Goal: Information Seeking & Learning: Learn about a topic

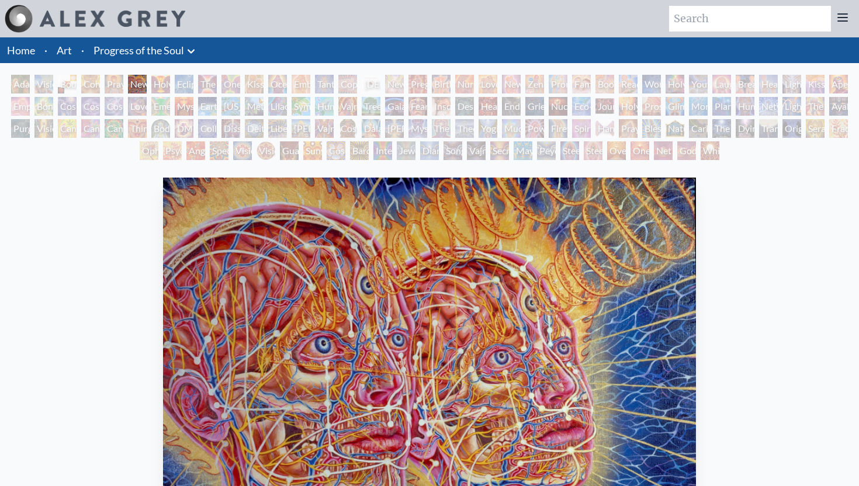
click at [27, 88] on div "Adam & Eve" at bounding box center [20, 84] width 19 height 19
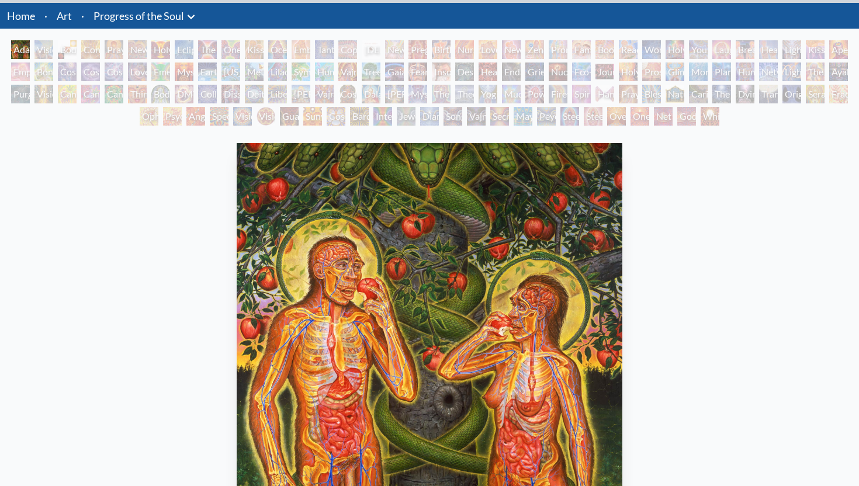
scroll to position [39, 0]
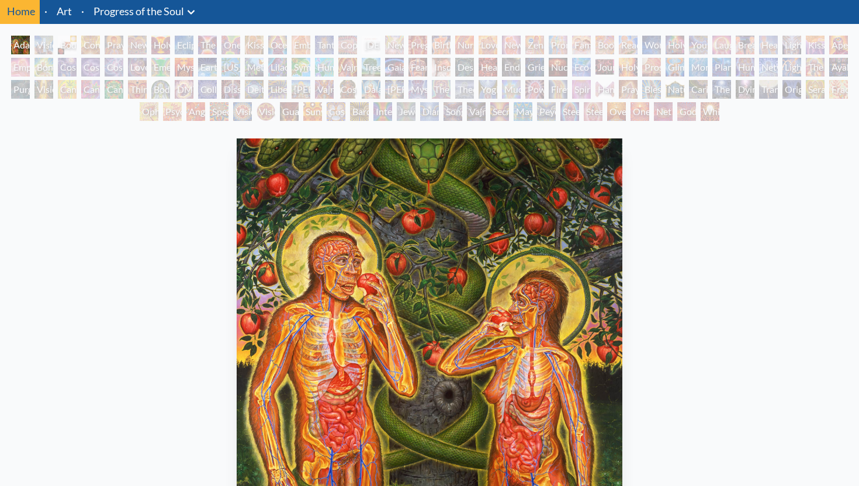
click at [40, 46] on div "Visionary Origin of Language" at bounding box center [43, 45] width 19 height 19
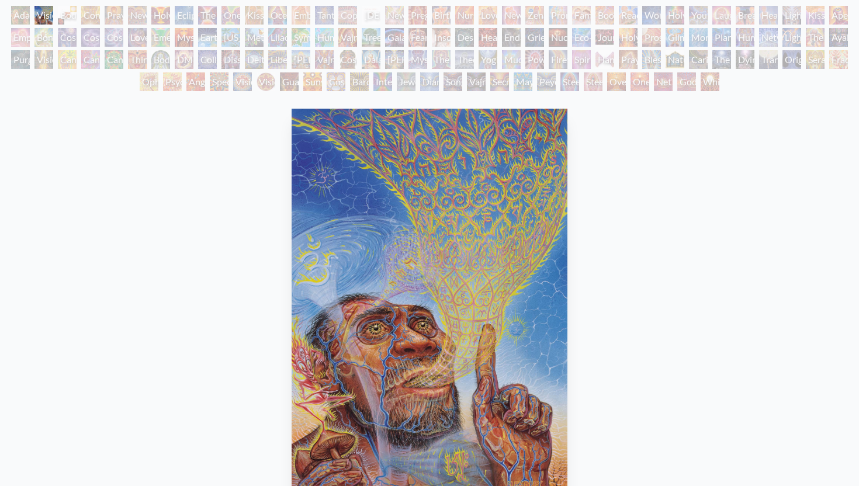
scroll to position [79, 0]
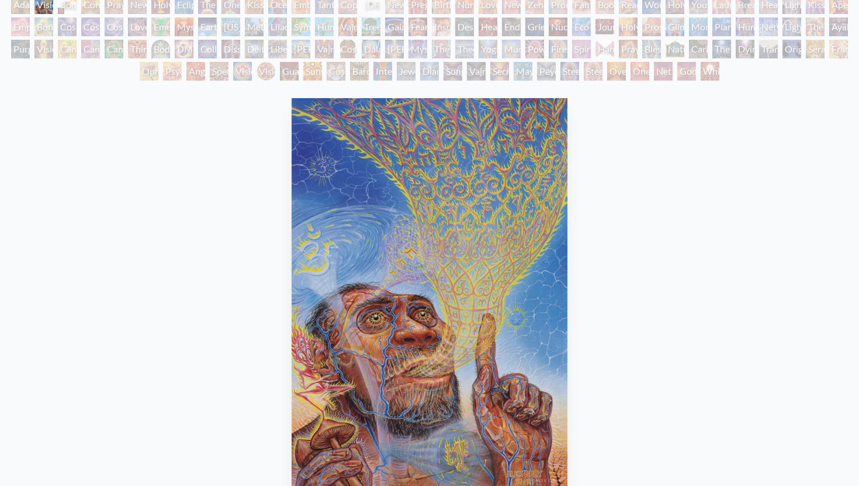
click at [65, 7] on div "Body, Mind, Spirit" at bounding box center [67, 4] width 19 height 19
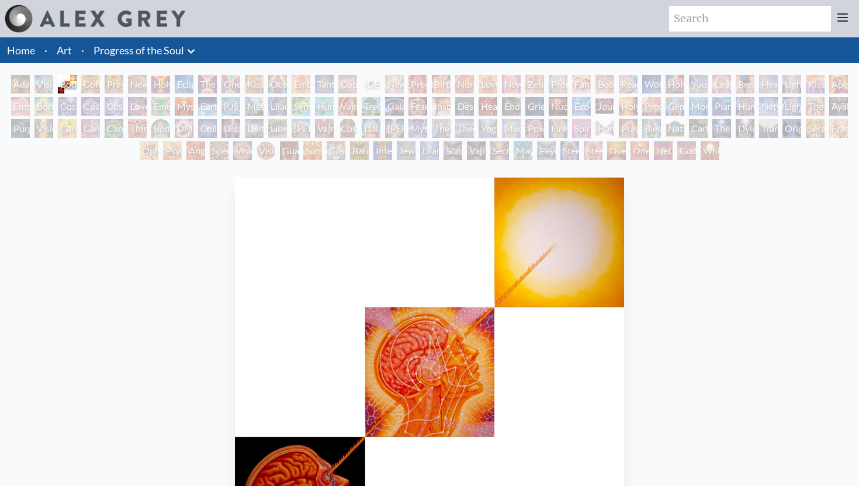
click at [96, 82] on div "Contemplation" at bounding box center [90, 84] width 19 height 19
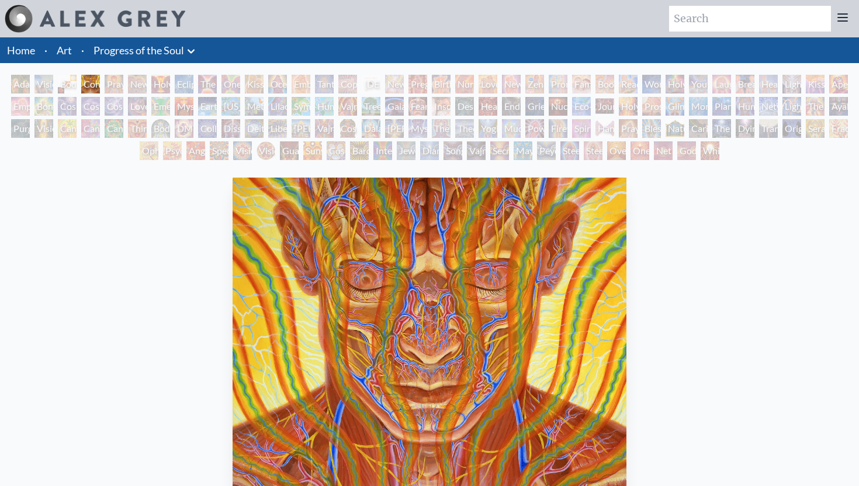
click at [113, 85] on div "Praying" at bounding box center [114, 84] width 19 height 19
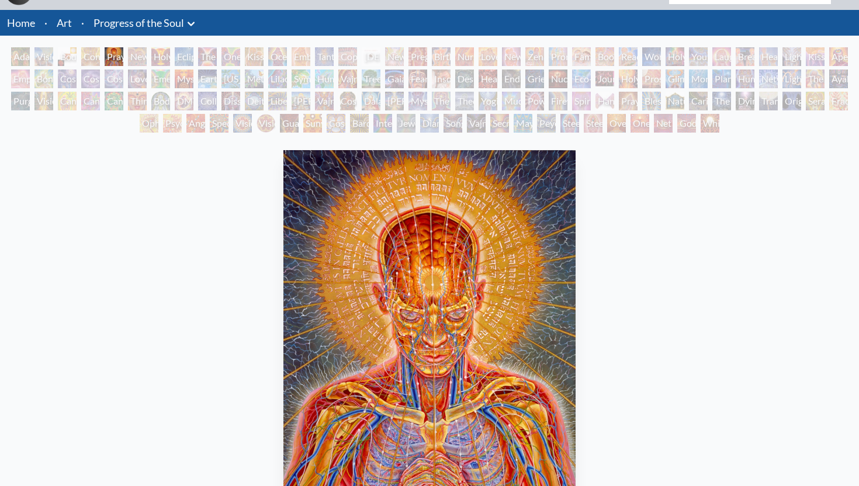
scroll to position [14, 0]
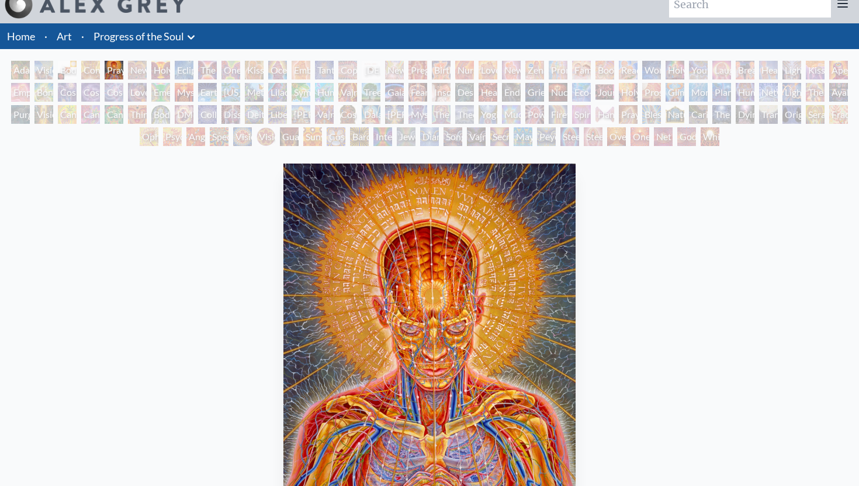
click at [133, 69] on div "New Man New Woman" at bounding box center [137, 70] width 19 height 19
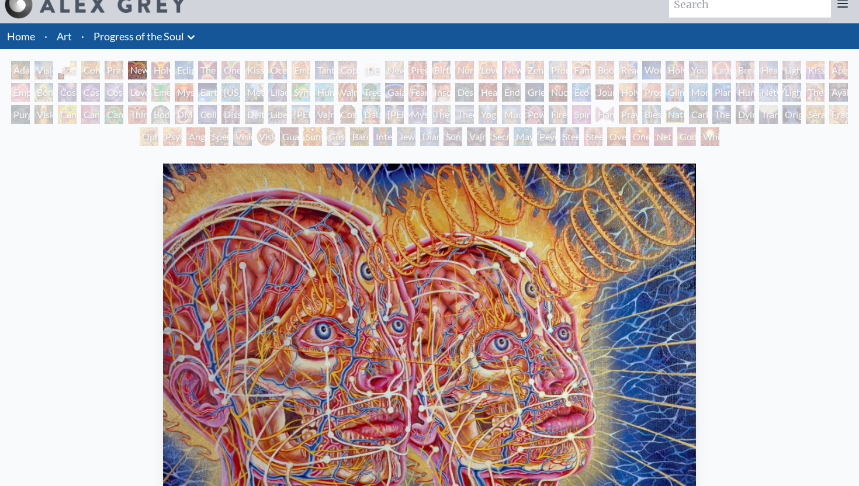
click at [232, 71] on div "One Taste" at bounding box center [230, 70] width 19 height 19
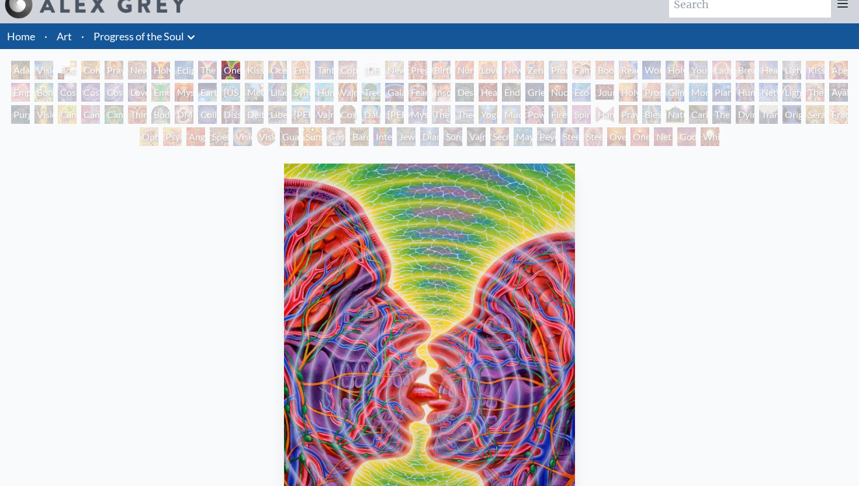
click at [206, 73] on div "The Kiss" at bounding box center [207, 70] width 19 height 19
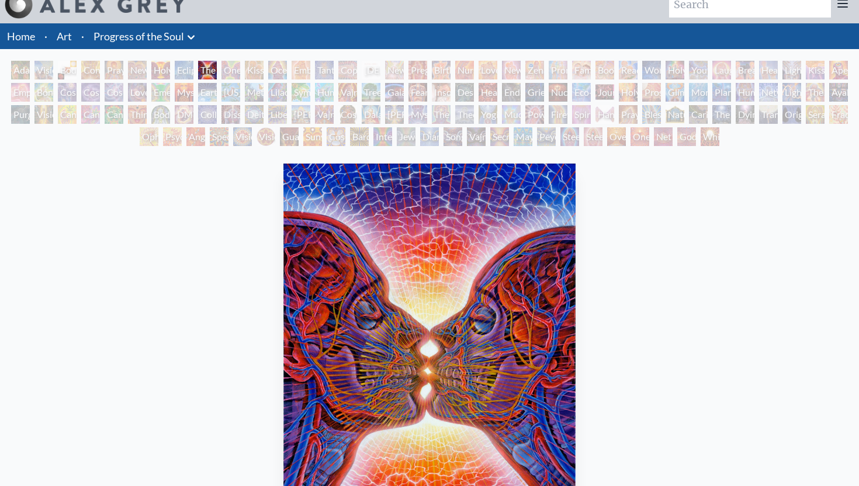
click at [263, 79] on div "[PERSON_NAME] & Eve Visionary Origin of Language Body, Mind, Spirit Contemplati…" at bounding box center [429, 105] width 859 height 89
click at [274, 72] on div "Ocean of Love Bliss" at bounding box center [277, 70] width 19 height 19
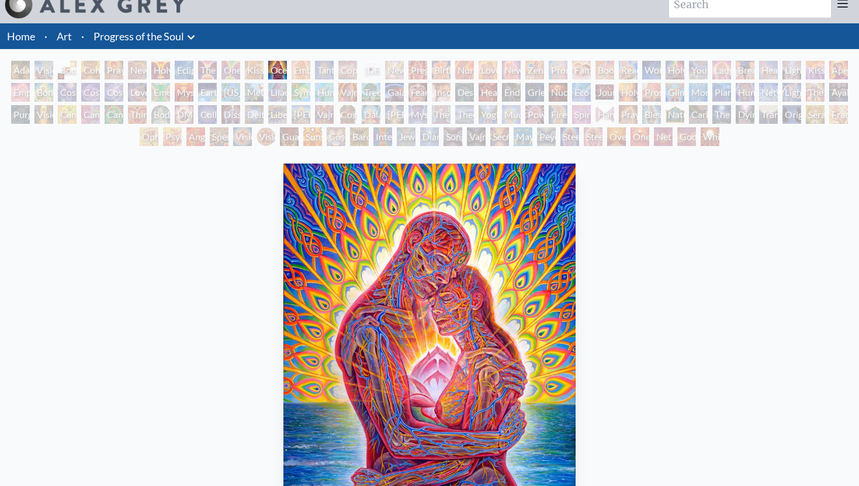
click at [259, 74] on div "Kissing" at bounding box center [254, 70] width 19 height 19
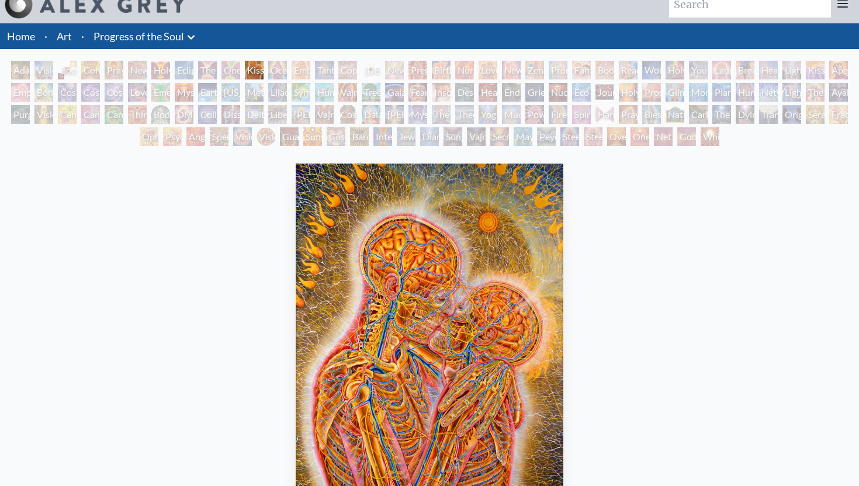
click at [247, 72] on div "Kissing" at bounding box center [254, 70] width 19 height 19
click at [226, 72] on div "One Taste" at bounding box center [230, 70] width 19 height 19
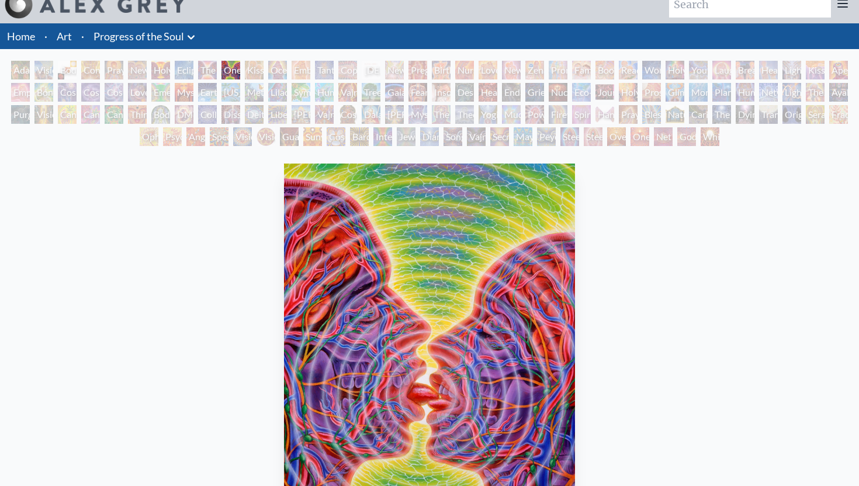
click at [329, 75] on div "Tantra" at bounding box center [324, 70] width 19 height 19
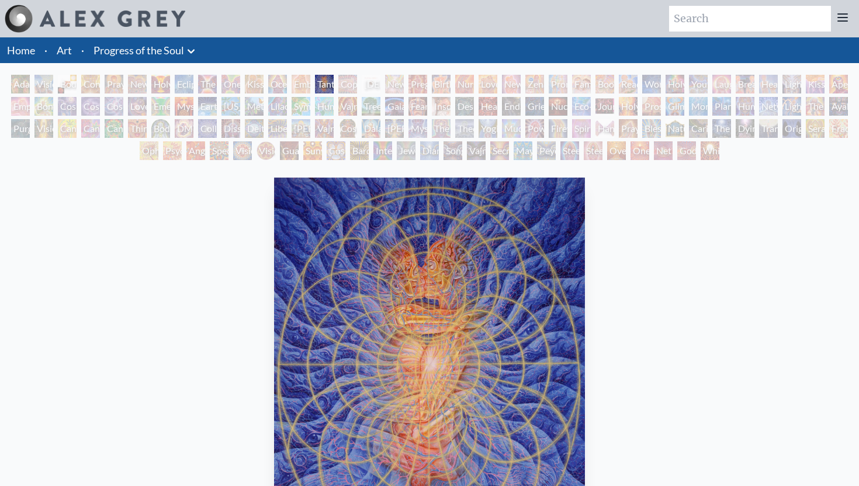
click at [370, 84] on div "[DEMOGRAPHIC_DATA] Embryo" at bounding box center [371, 84] width 19 height 19
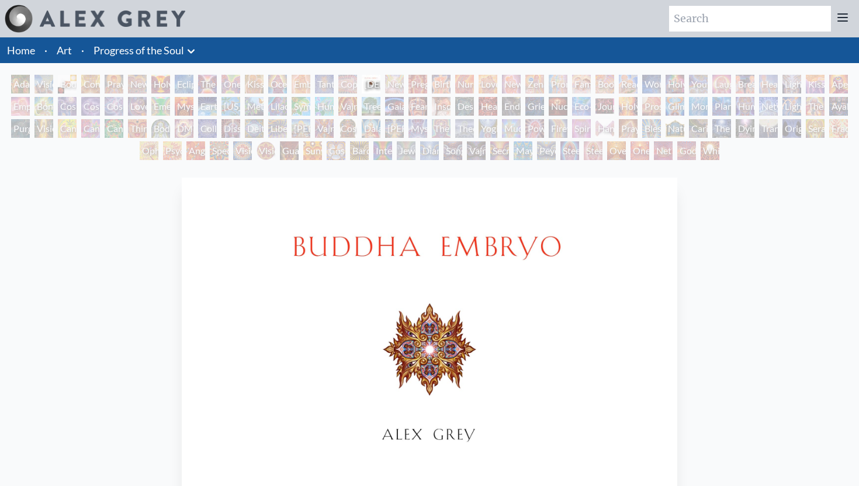
click at [409, 271] on img "16 / 133" at bounding box center [429, 372] width 495 height 389
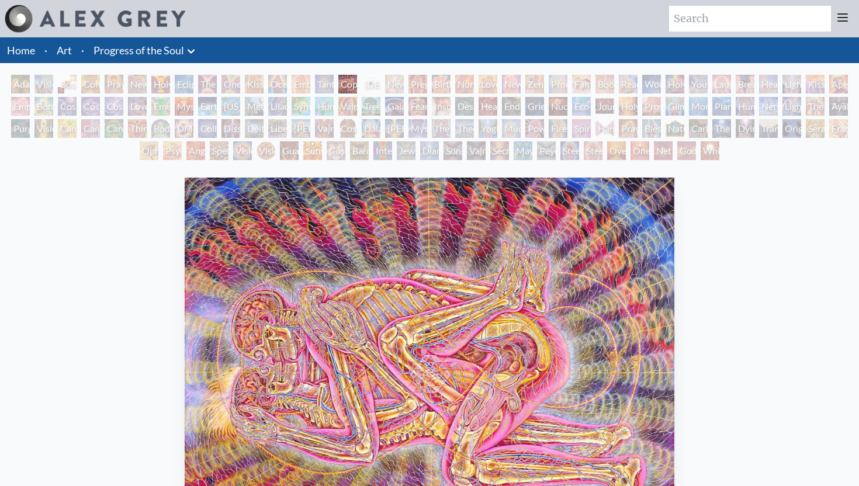
click at [421, 259] on img "15 / 133" at bounding box center [429, 372] width 489 height 389
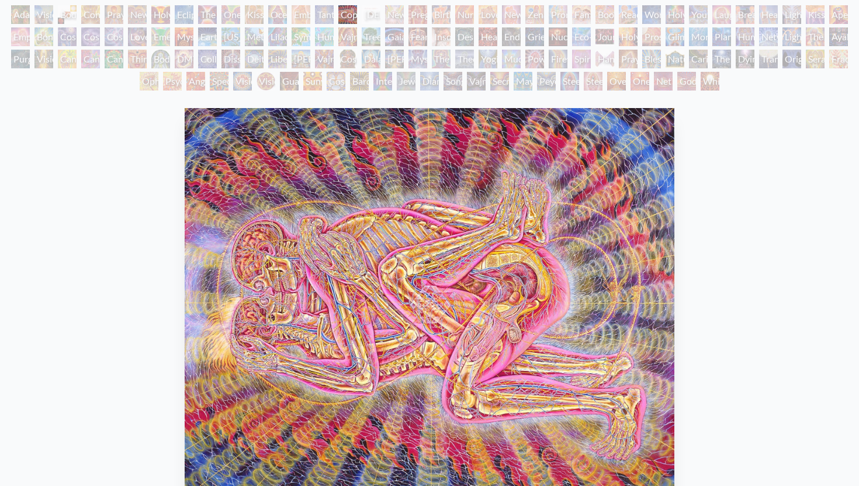
scroll to position [161, 0]
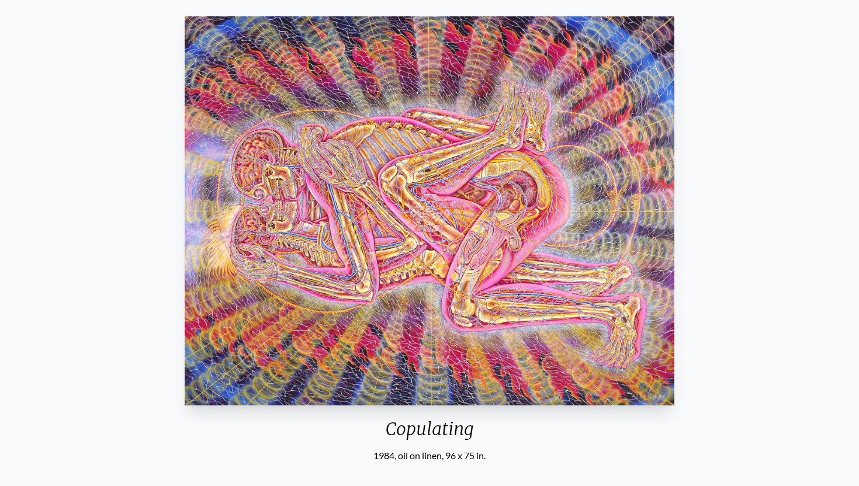
click at [386, 313] on img "15 / 133" at bounding box center [429, 210] width 489 height 389
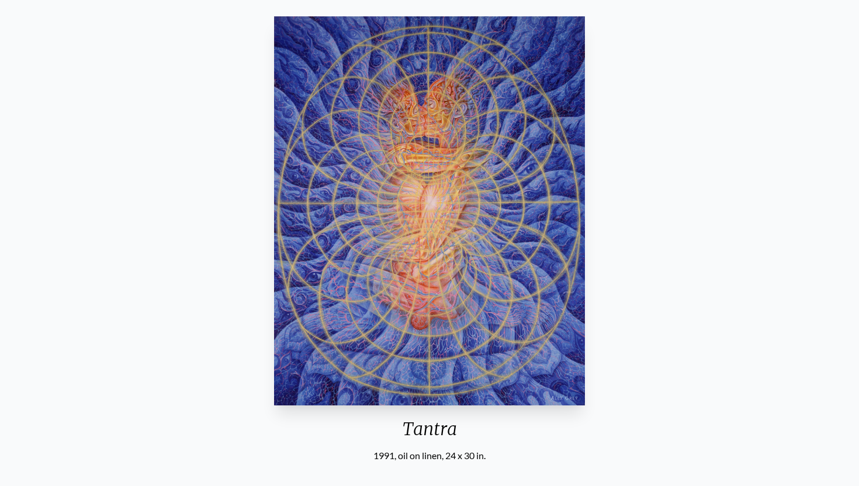
click at [339, 253] on img "14 / 133" at bounding box center [429, 210] width 311 height 389
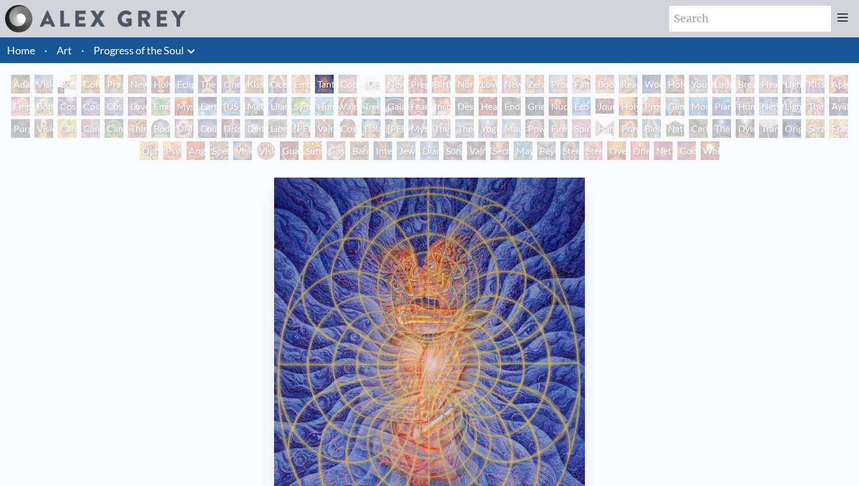
drag, startPoint x: 385, startPoint y: 313, endPoint x: 339, endPoint y: 251, distance: 76.9
click at [339, 252] on img "14 / 133" at bounding box center [429, 372] width 311 height 389
click at [315, 242] on img "14 / 133" at bounding box center [428, 372] width 311 height 389
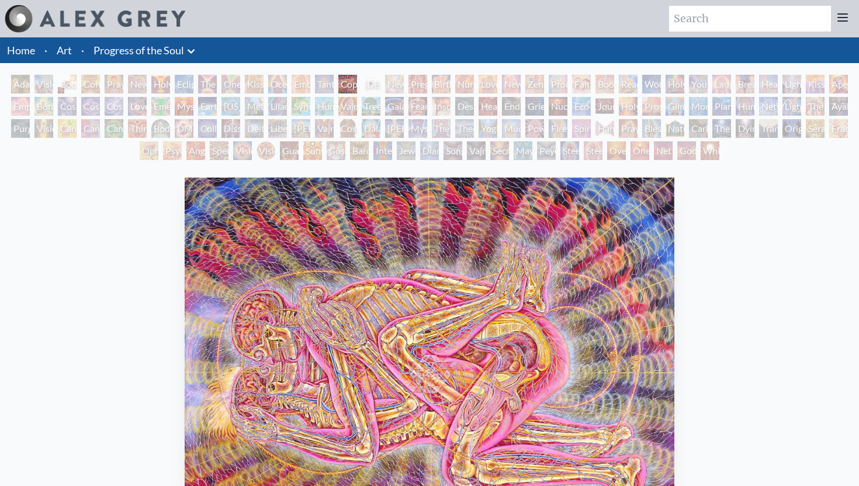
click at [630, 365] on img "15 / 133" at bounding box center [429, 372] width 489 height 389
click at [630, 364] on img "15 / 133" at bounding box center [429, 372] width 489 height 389
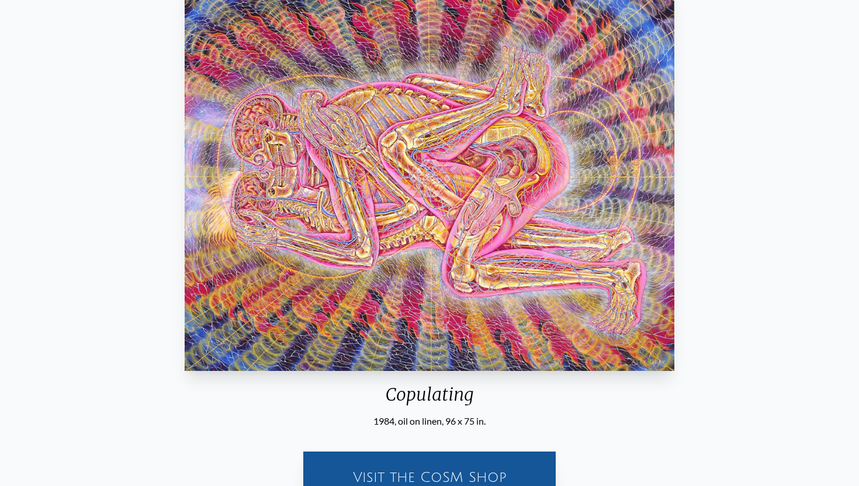
scroll to position [238, 0]
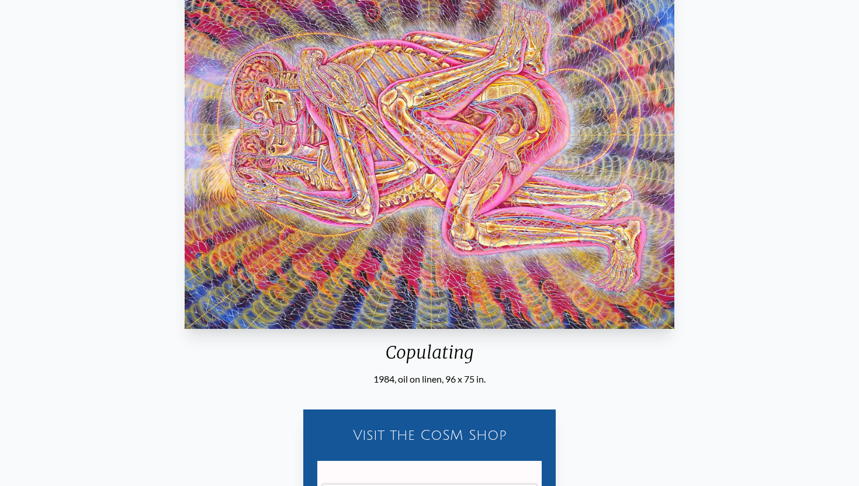
click at [634, 338] on div "Copulating 1984, oil on linen, 96 x 75 in." at bounding box center [429, 160] width 499 height 451
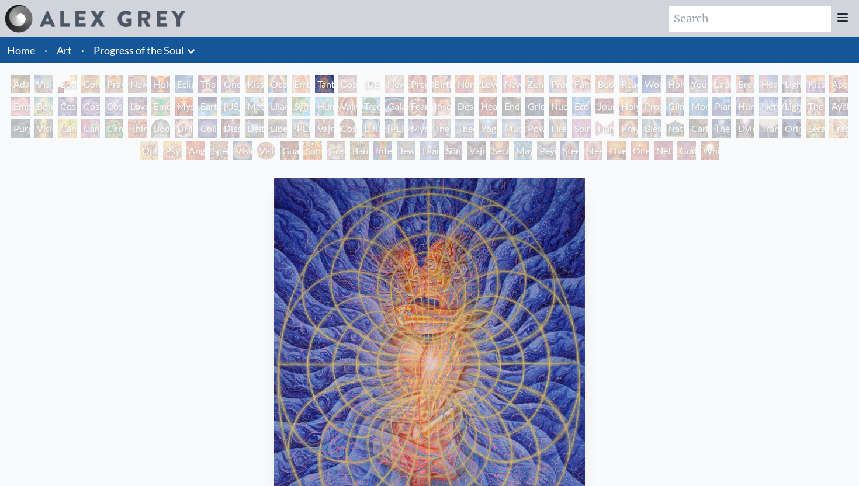
click at [392, 78] on div "Newborn" at bounding box center [394, 84] width 19 height 19
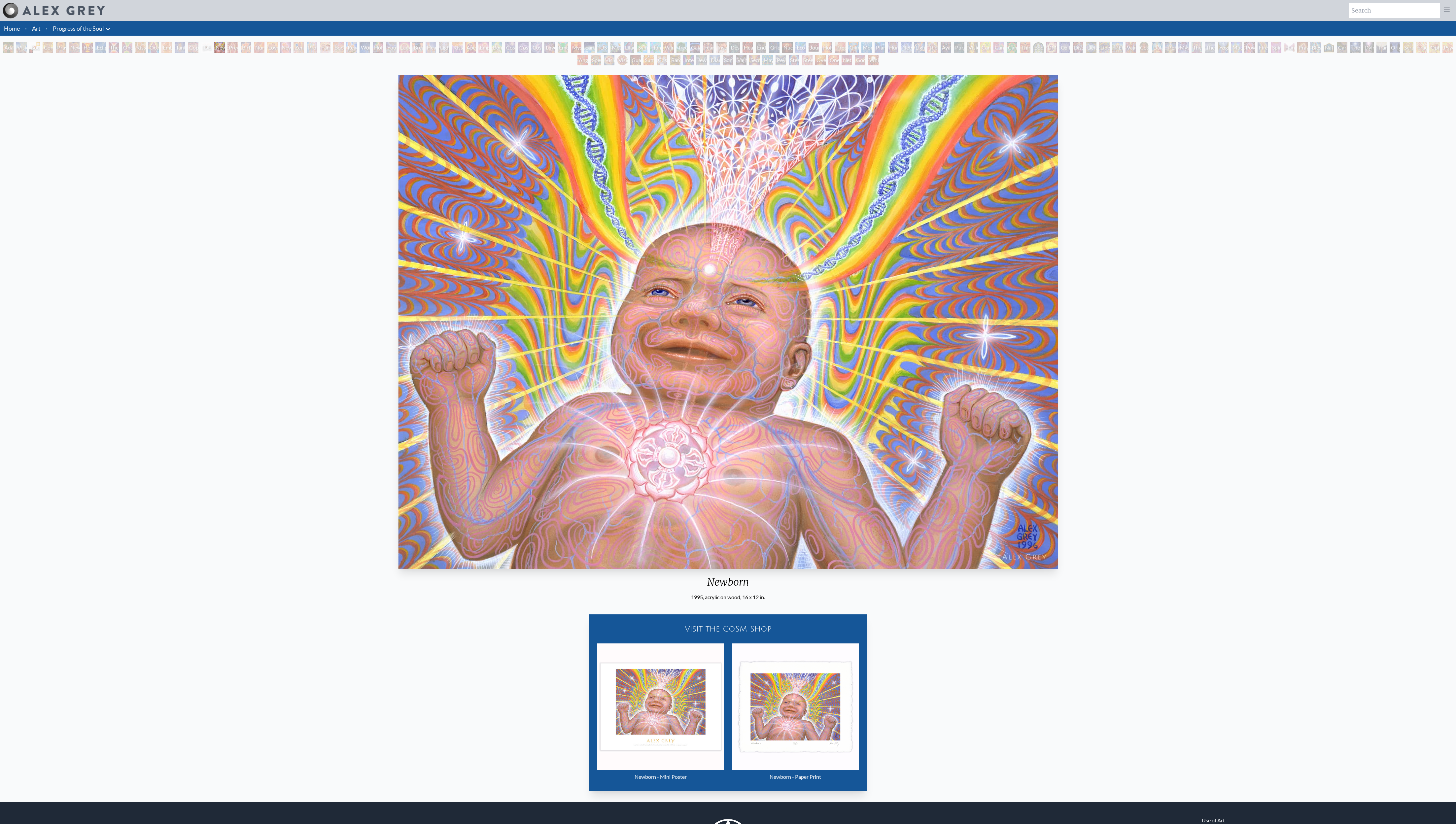
click at [225, 48] on div "Newborn" at bounding box center [219, 47] width 11 height 11
click at [252, 48] on div "Birth" at bounding box center [246, 47] width 11 height 11
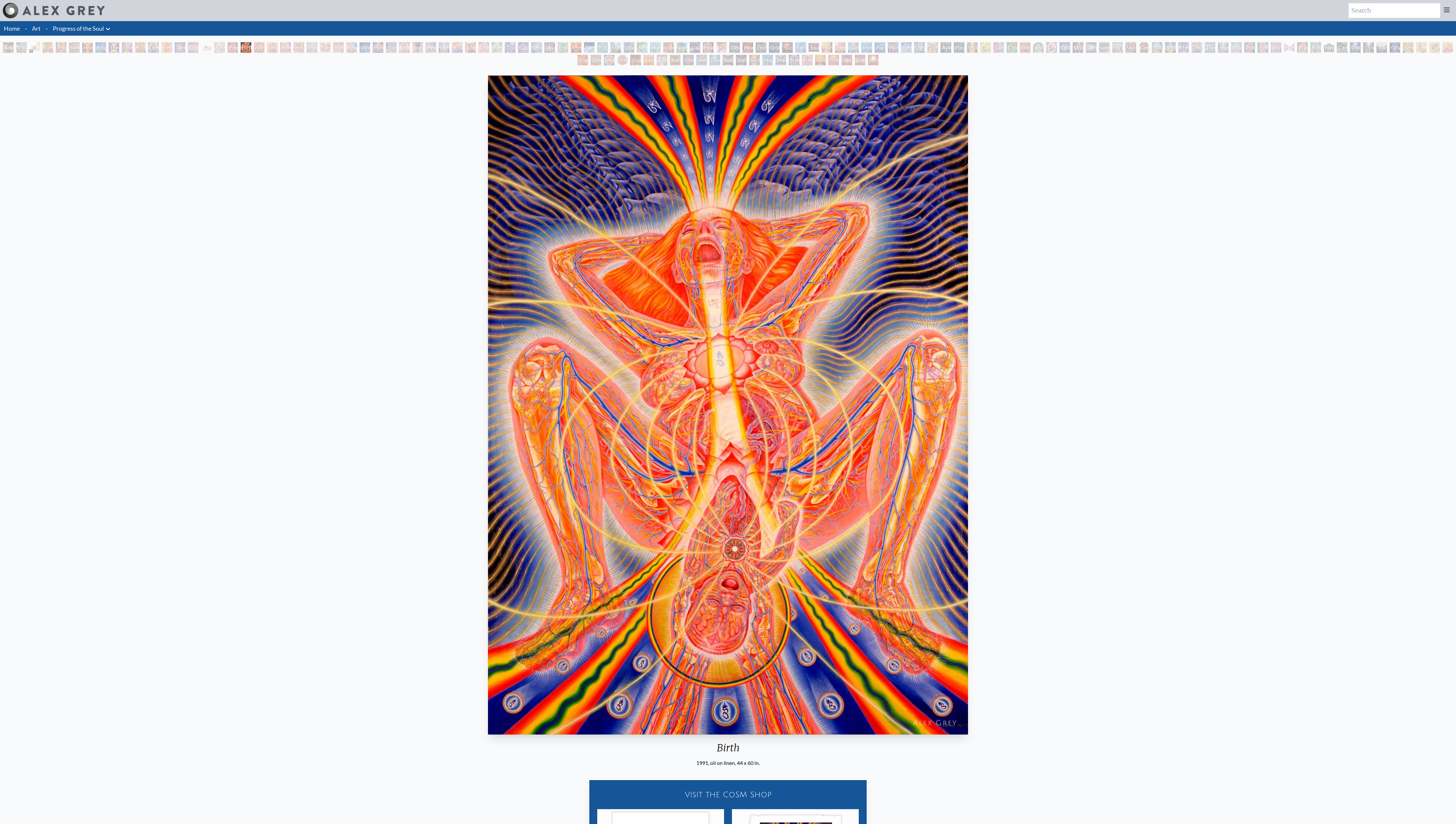
click at [274, 44] on div "Love Circuit" at bounding box center [272, 47] width 11 height 11
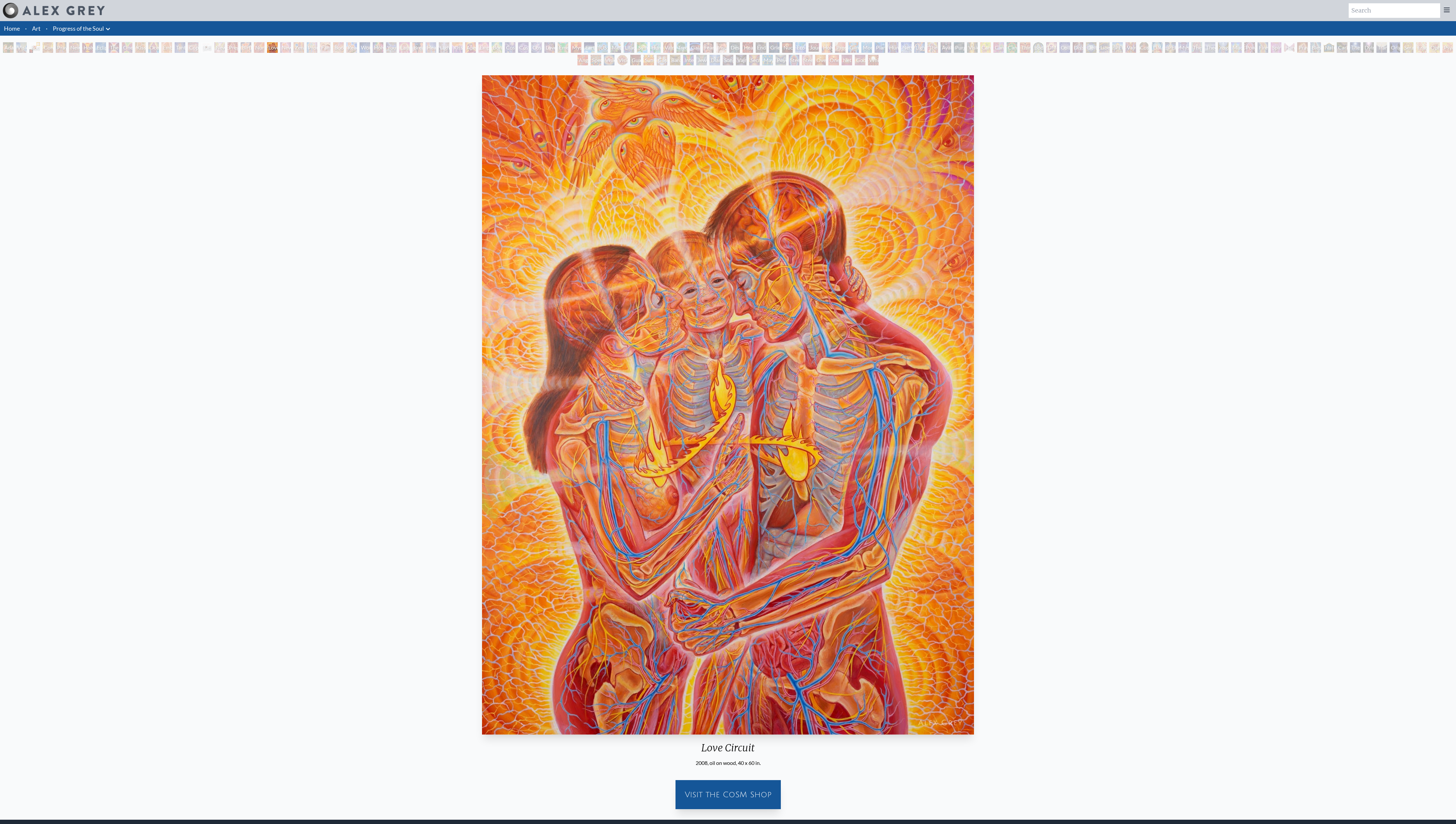
click at [252, 49] on div "[PERSON_NAME] & Eve Visionary Origin of Language Body, Mind, Spirit Contemplati…" at bounding box center [728, 55] width 1456 height 25
click at [331, 50] on div "Family" at bounding box center [325, 47] width 11 height 11
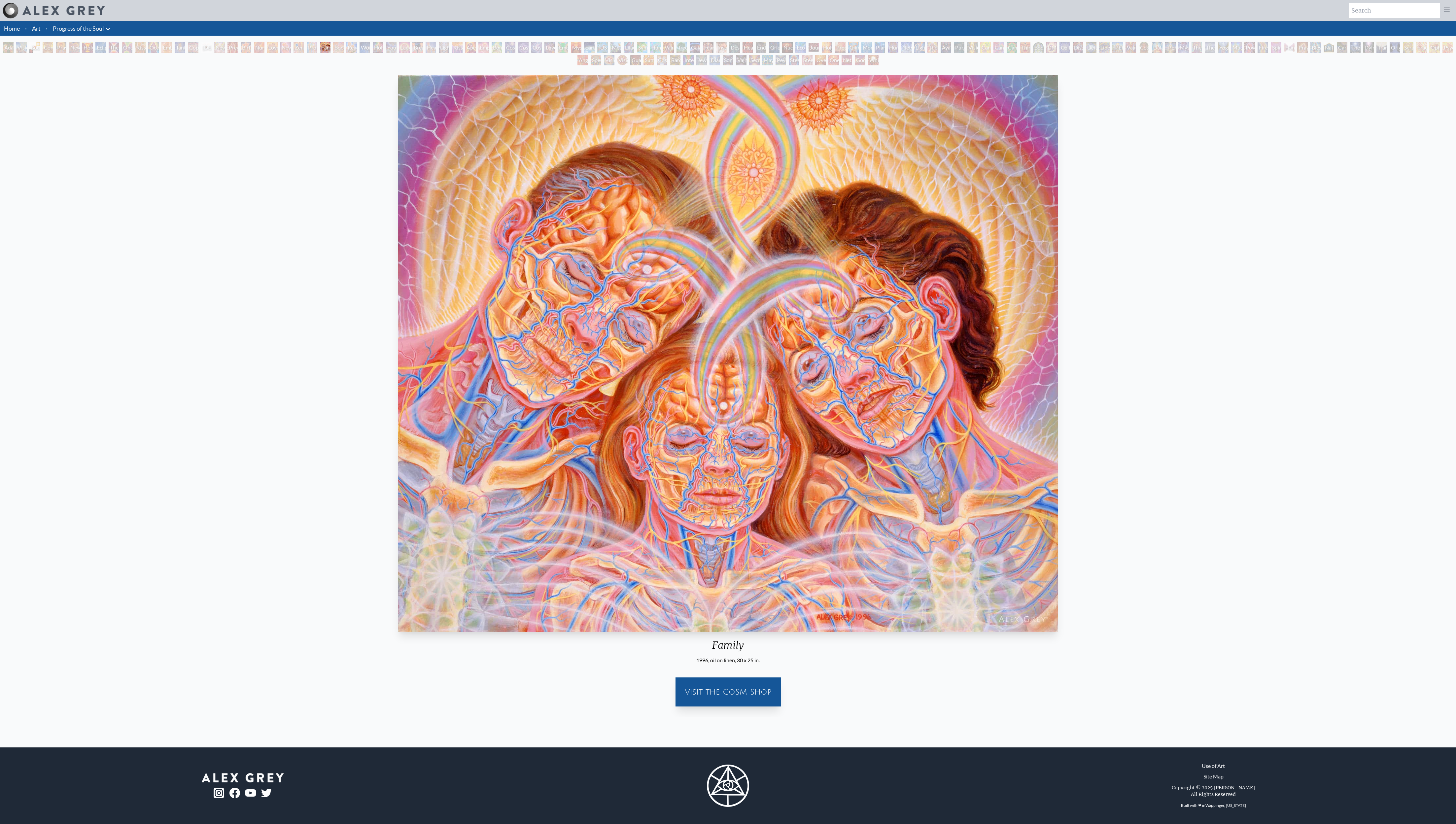
click at [357, 50] on div "Reading" at bounding box center [352, 47] width 11 height 11
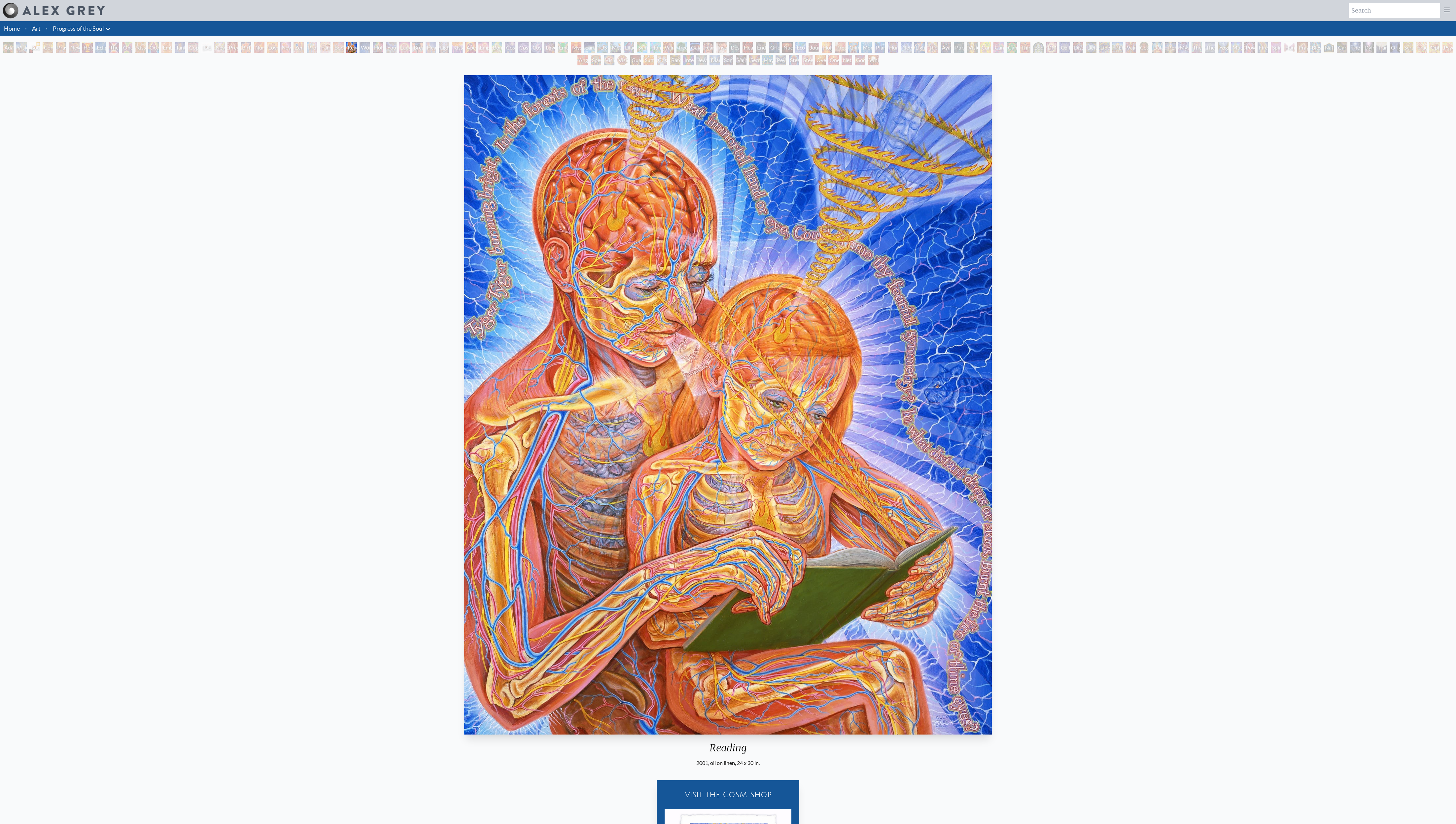
click at [397, 49] on div "Young & Old" at bounding box center [391, 47] width 11 height 11
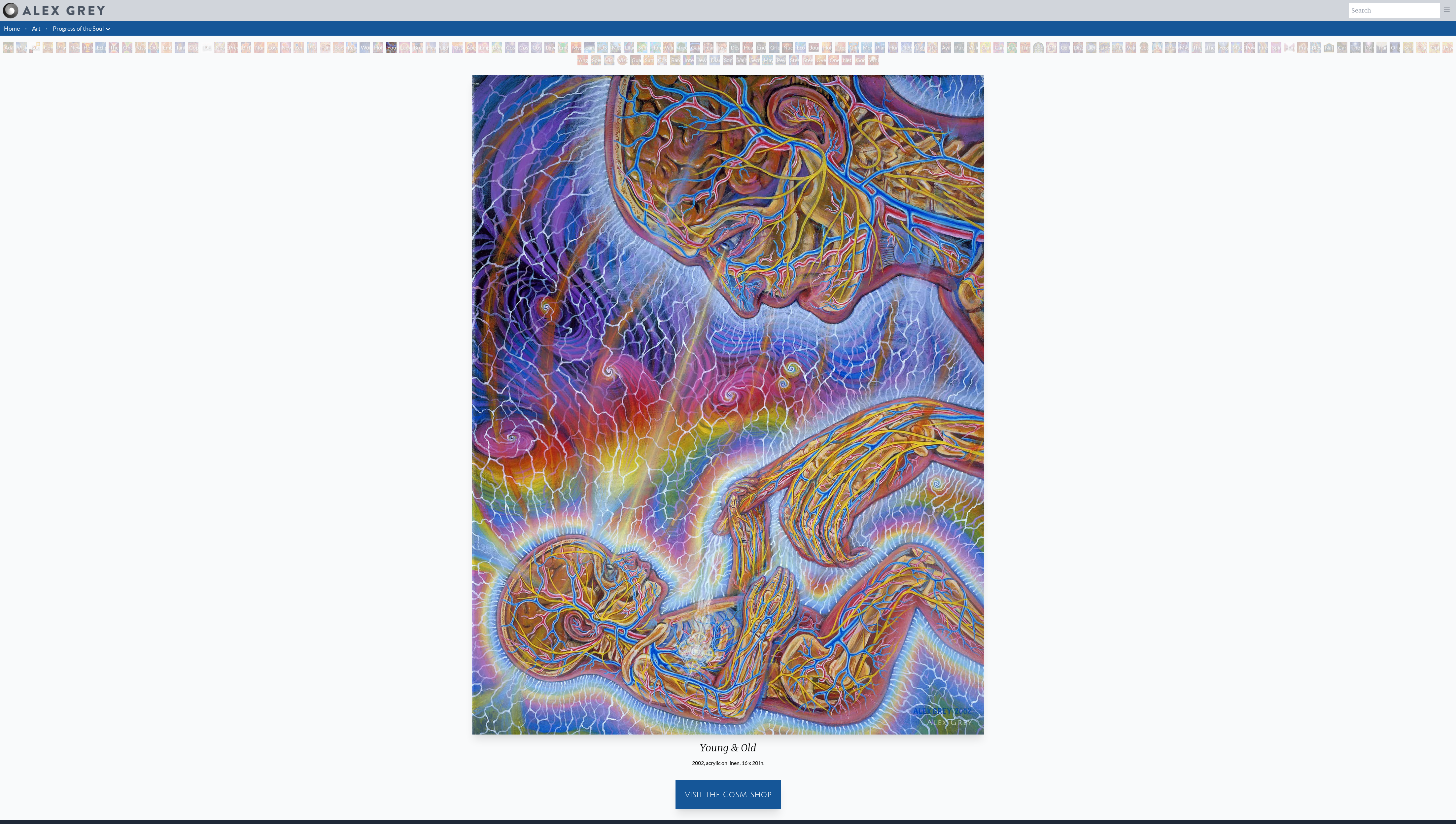
click at [449, 51] on div "Lightweaver" at bounding box center [444, 47] width 11 height 11
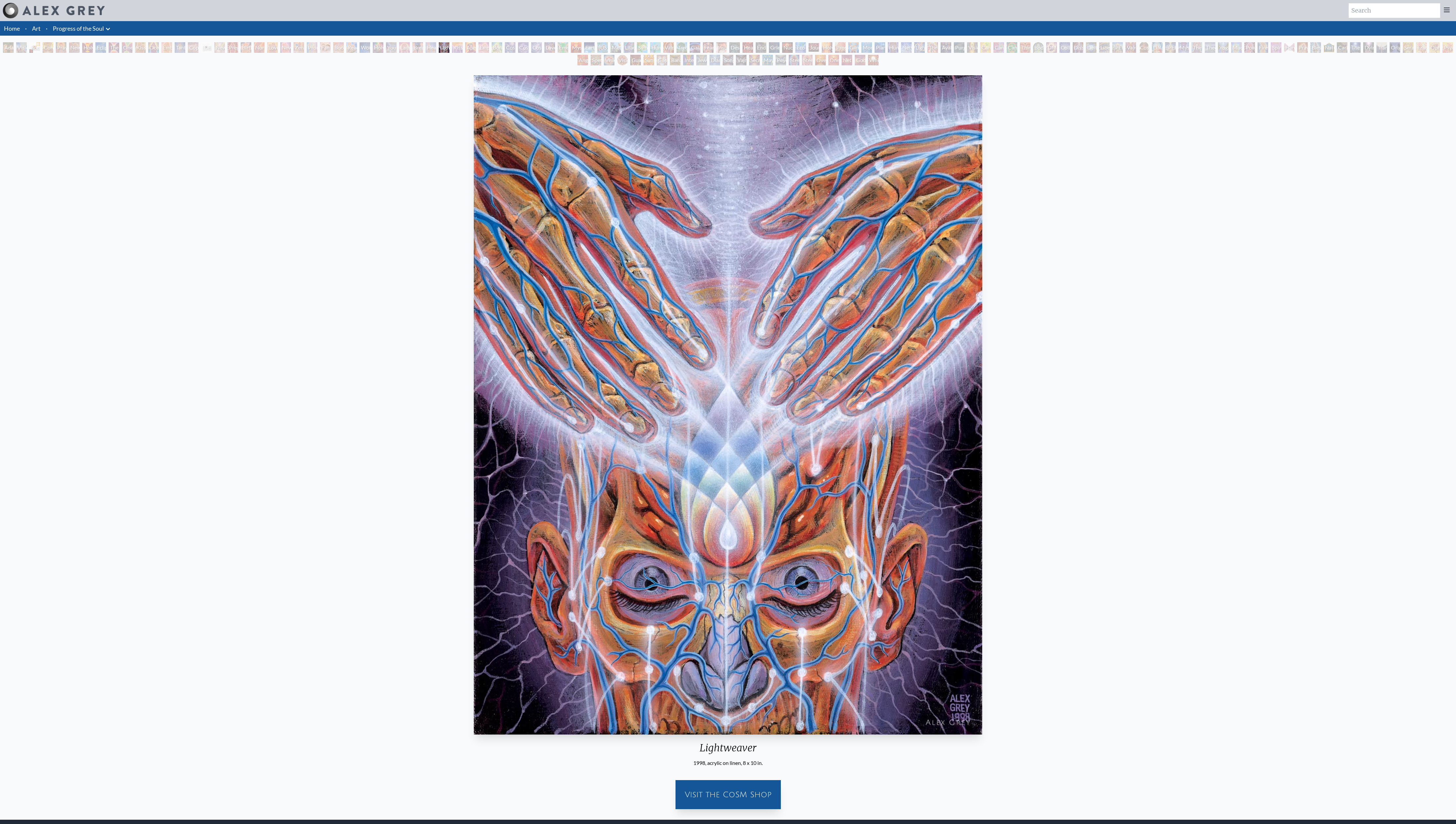
click at [485, 45] on div "Cosmic Creativity" at bounding box center [510, 47] width 11 height 11
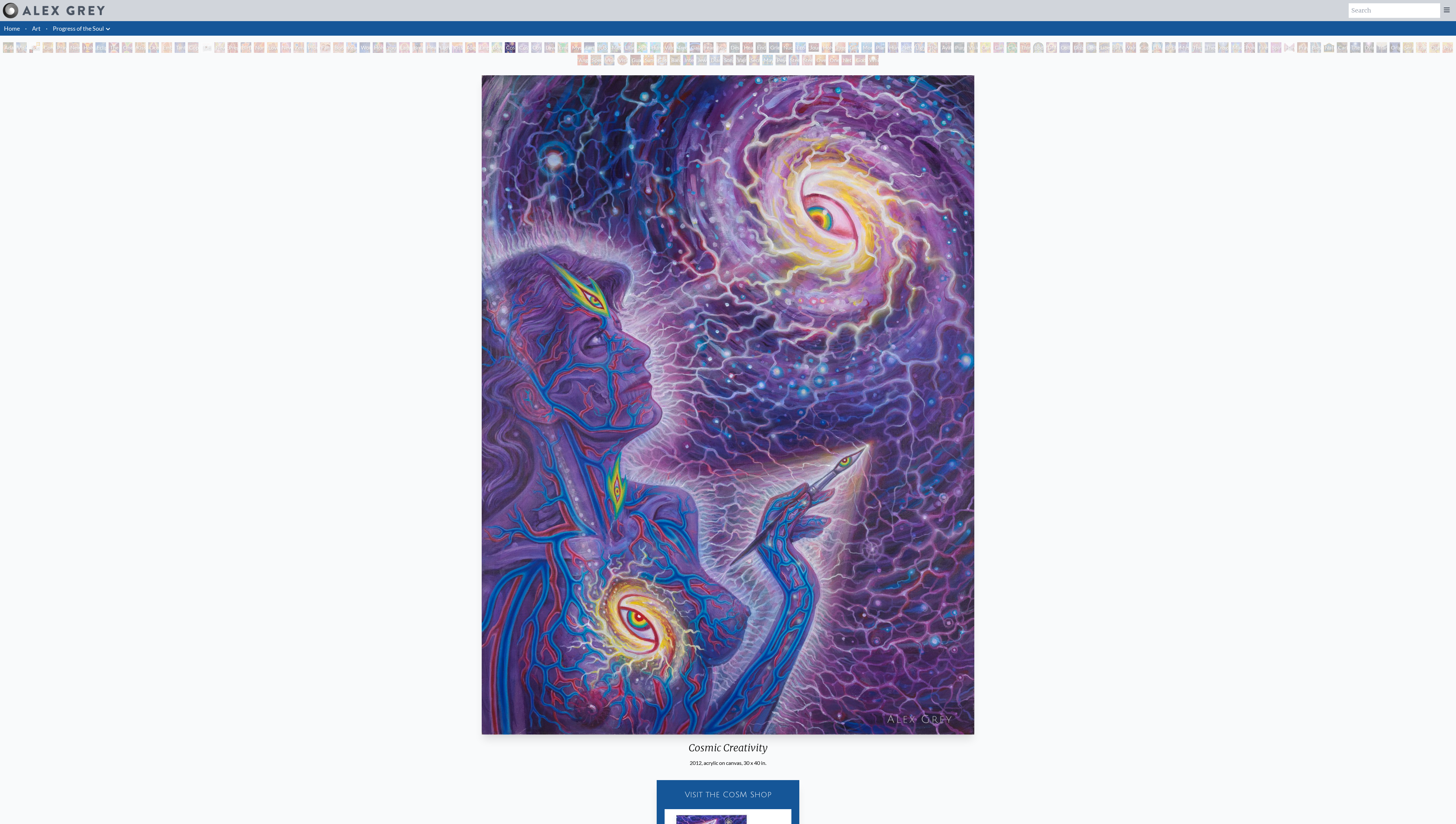
click at [485, 59] on div "Vision [PERSON_NAME]" at bounding box center [622, 60] width 11 height 11
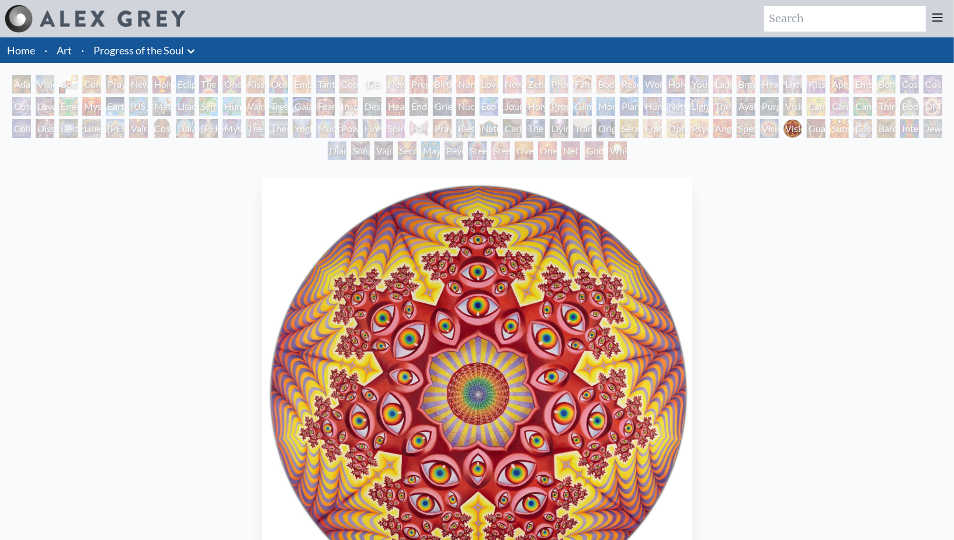
click at [408, 143] on div "Secret Writing Being" at bounding box center [407, 150] width 19 height 19
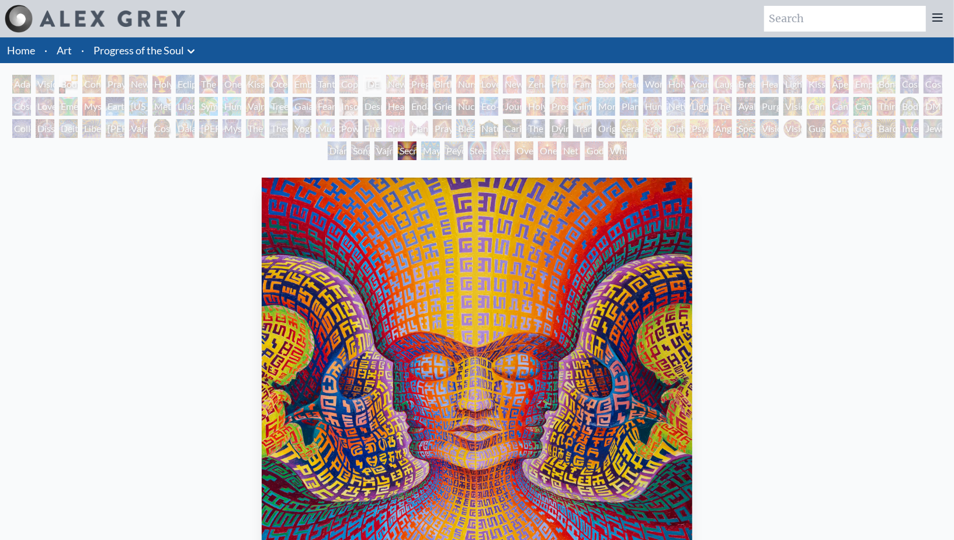
click at [452, 141] on div "[PERSON_NAME] & Eve Visionary Origin of Language Body, Mind, Spirit Contemplati…" at bounding box center [477, 119] width 954 height 89
click at [545, 137] on div "The Soul Finds It's Way" at bounding box center [535, 128] width 19 height 19
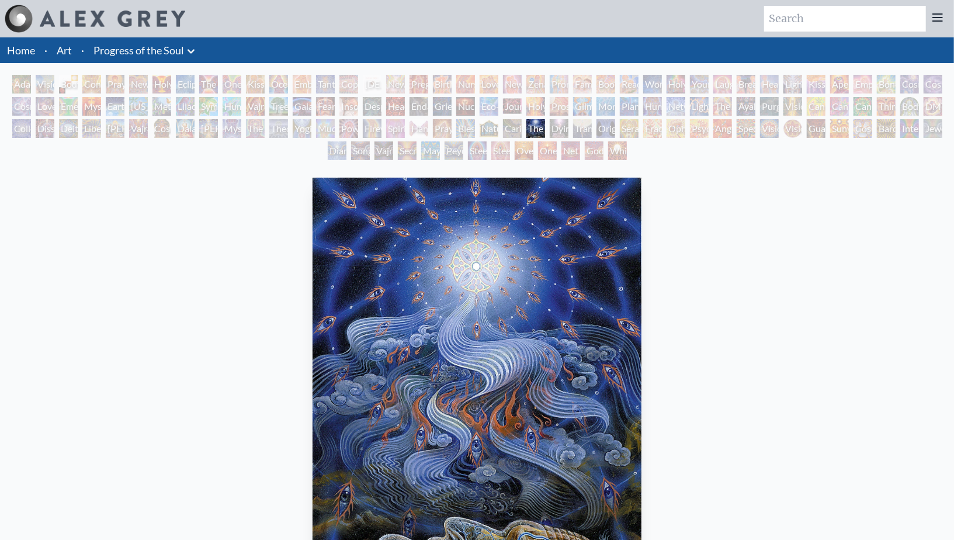
drag, startPoint x: 508, startPoint y: 131, endPoint x: 550, endPoint y: 303, distance: 176.8
click at [550, 303] on div "[PERSON_NAME] & Eve Visionary Origin of Language Body, Mind, Spirit Contemplati…" at bounding box center [477, 418] width 954 height 686
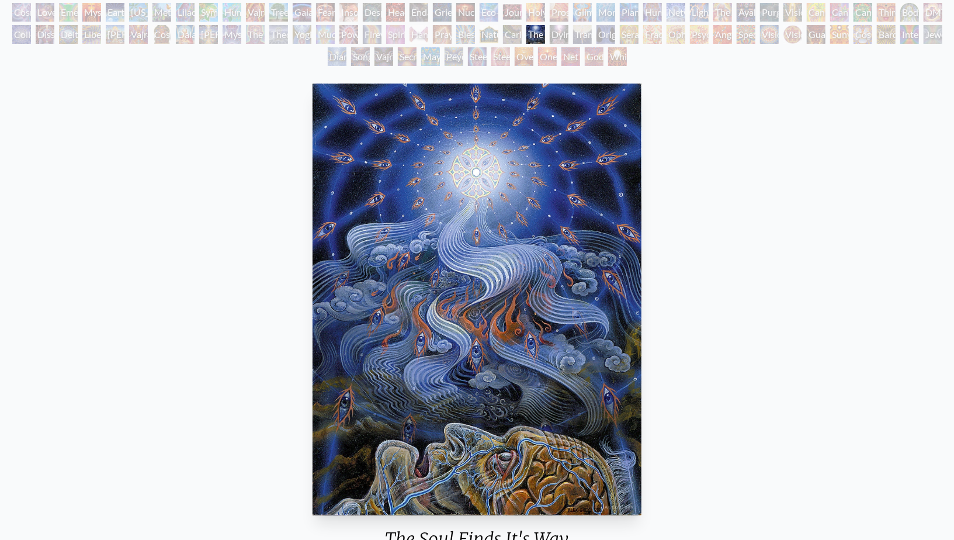
scroll to position [89, 0]
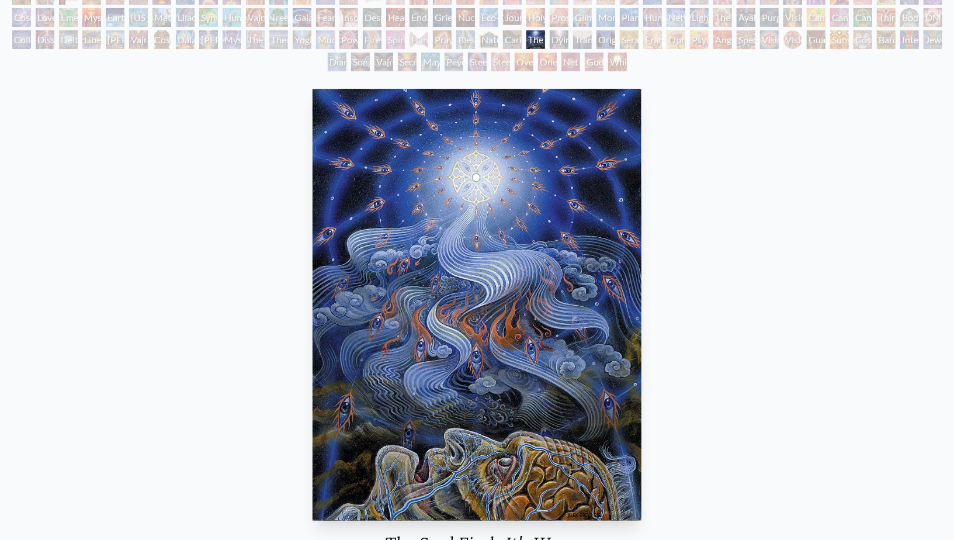
click at [581, 33] on div "Transfiguration" at bounding box center [582, 39] width 19 height 19
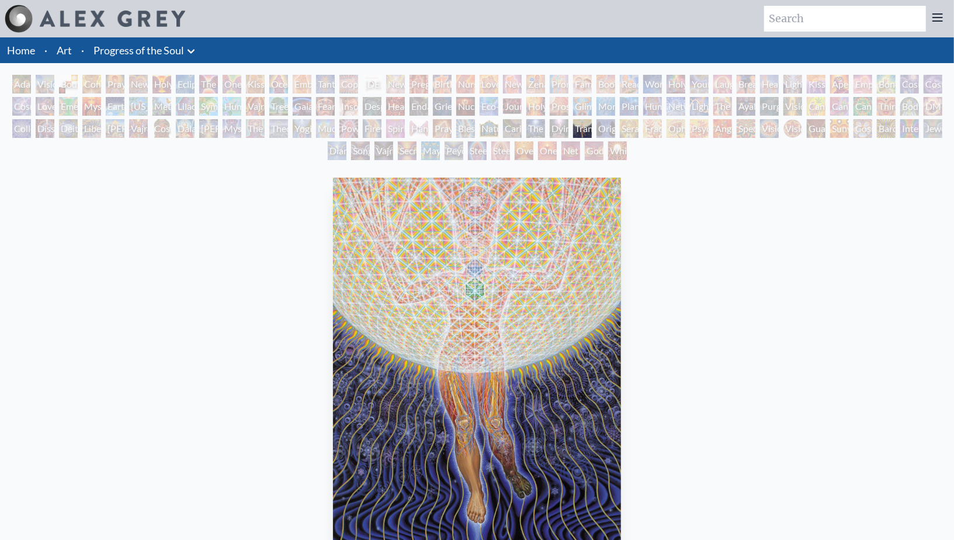
click at [679, 131] on div "Ophanic Eyelash" at bounding box center [675, 128] width 19 height 19
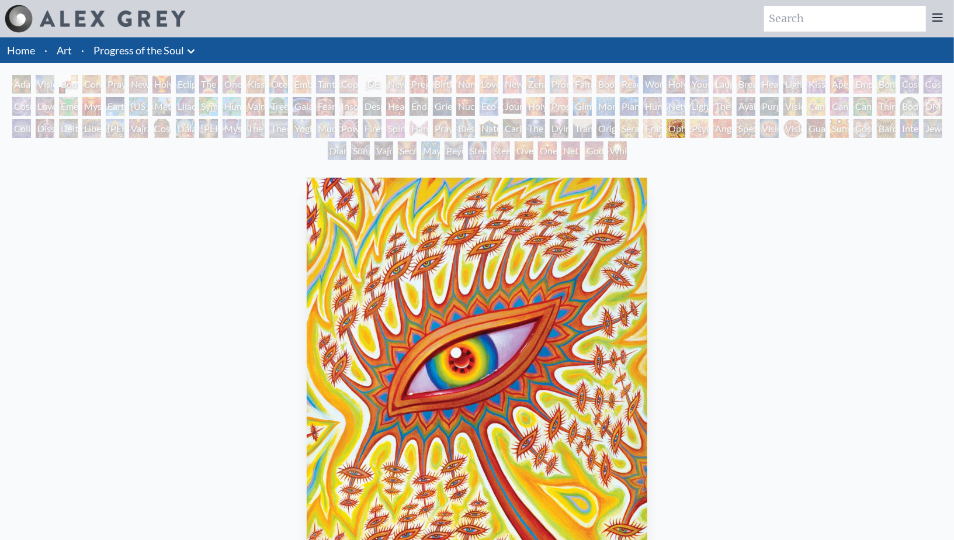
click at [685, 127] on div "Ophanic Eyelash" at bounding box center [675, 128] width 19 height 19
click at [763, 118] on div "[PERSON_NAME] & Eve Visionary Origin of Language Body, Mind, Spirit Contemplati…" at bounding box center [477, 119] width 954 height 89
click at [773, 130] on div "Vision Crystal" at bounding box center [769, 128] width 19 height 19
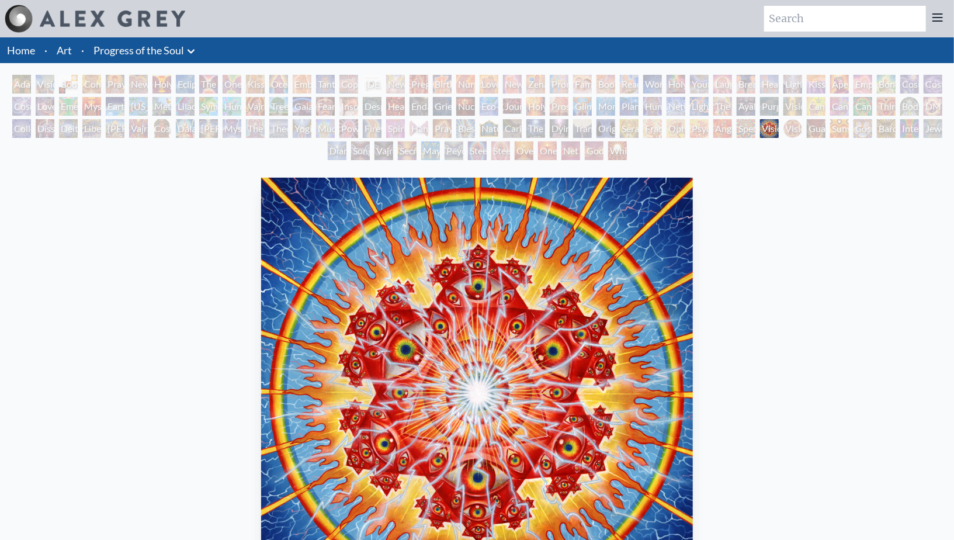
click at [828, 129] on div "[PERSON_NAME] & Eve Visionary Origin of Language Body, Mind, Spirit Contemplati…" at bounding box center [477, 119] width 954 height 89
click at [843, 124] on div "Sunyata" at bounding box center [839, 128] width 19 height 19
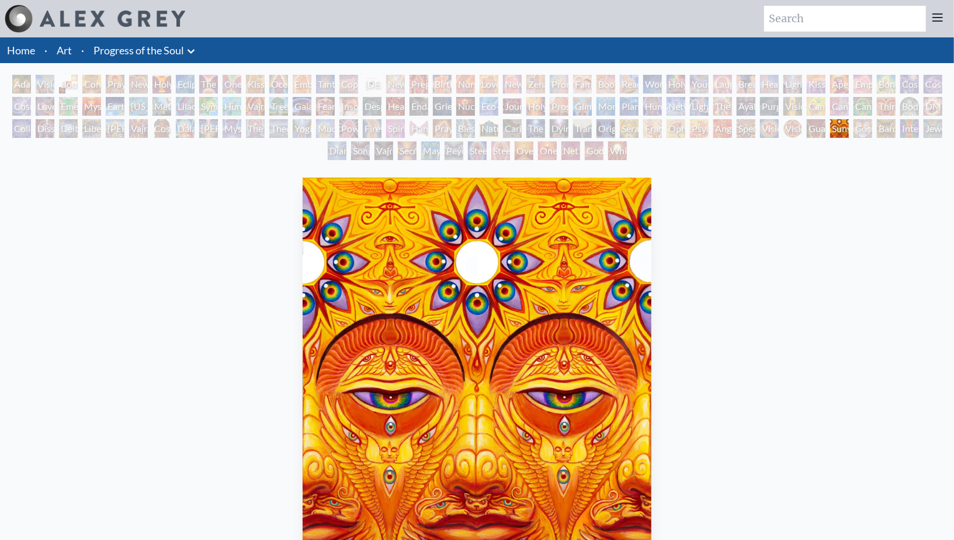
click at [838, 103] on div "Cannabis Sutra" at bounding box center [839, 106] width 19 height 19
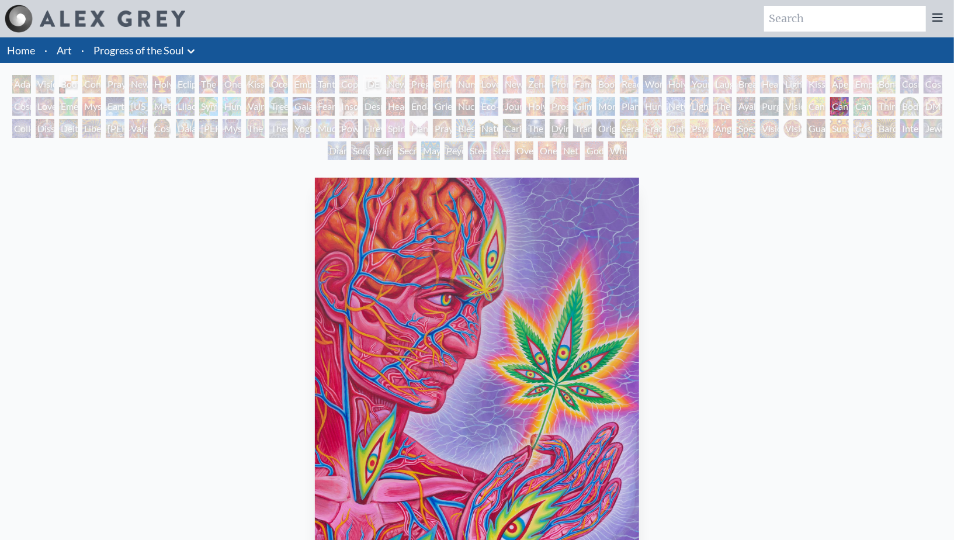
click at [784, 106] on div "Vision Tree" at bounding box center [792, 106] width 19 height 19
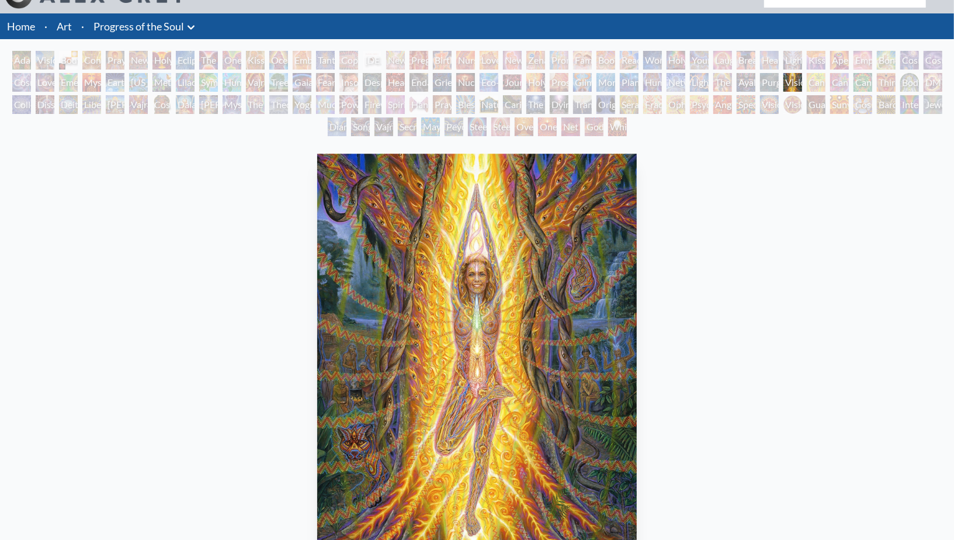
scroll to position [23, 0]
click at [724, 54] on div "Laughing Man" at bounding box center [722, 60] width 19 height 19
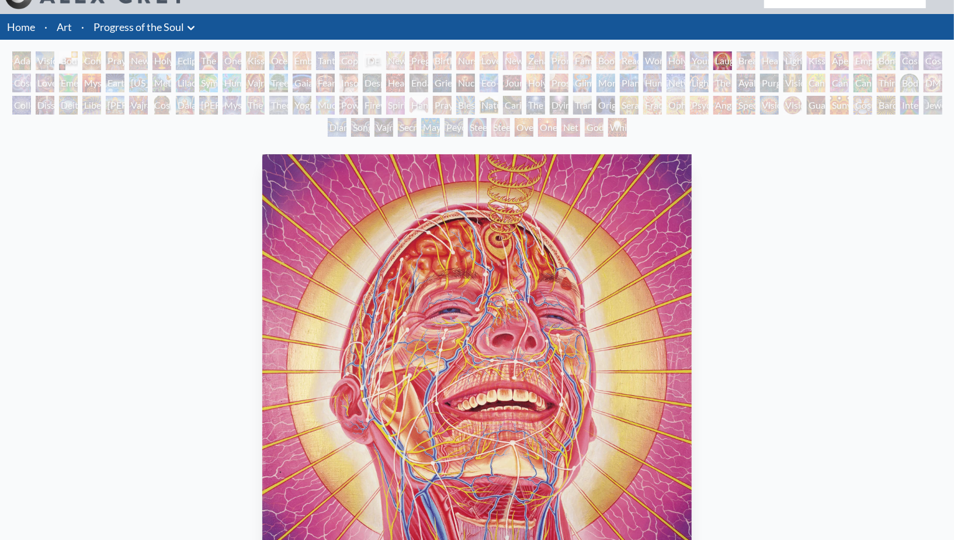
click at [726, 75] on div "The Shulgins and their Alchemical Angels" at bounding box center [722, 83] width 19 height 19
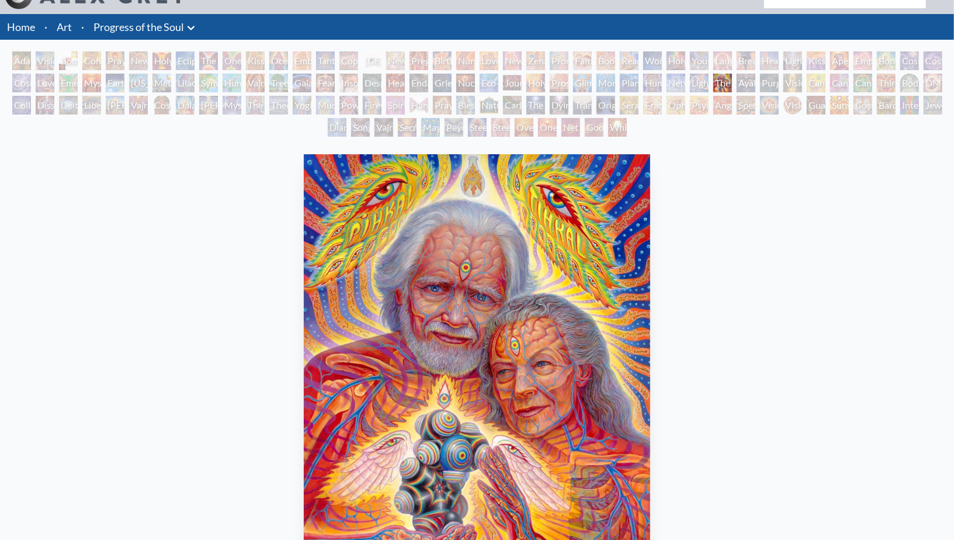
click at [686, 72] on div "[PERSON_NAME] & Eve Visionary Origin of Language Body, Mind, Spirit Contemplati…" at bounding box center [477, 95] width 954 height 89
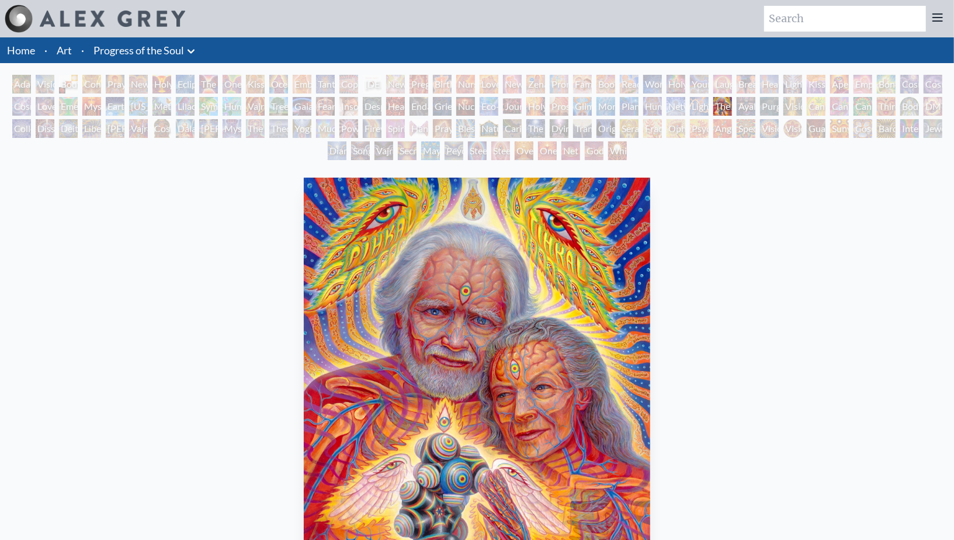
click at [755, 114] on div "Ayahuasca Visitation" at bounding box center [746, 106] width 19 height 19
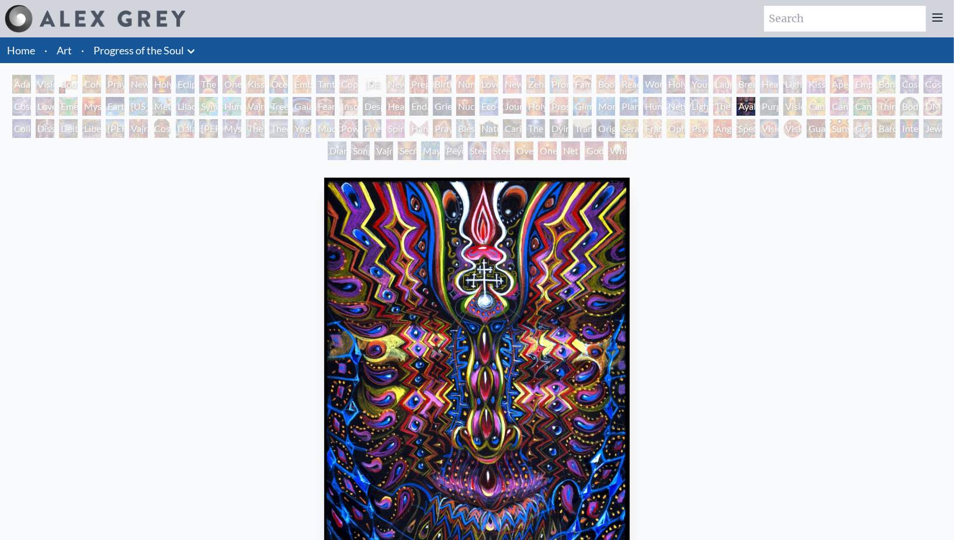
click at [807, 103] on div "Cannabis Mudra" at bounding box center [816, 106] width 19 height 19
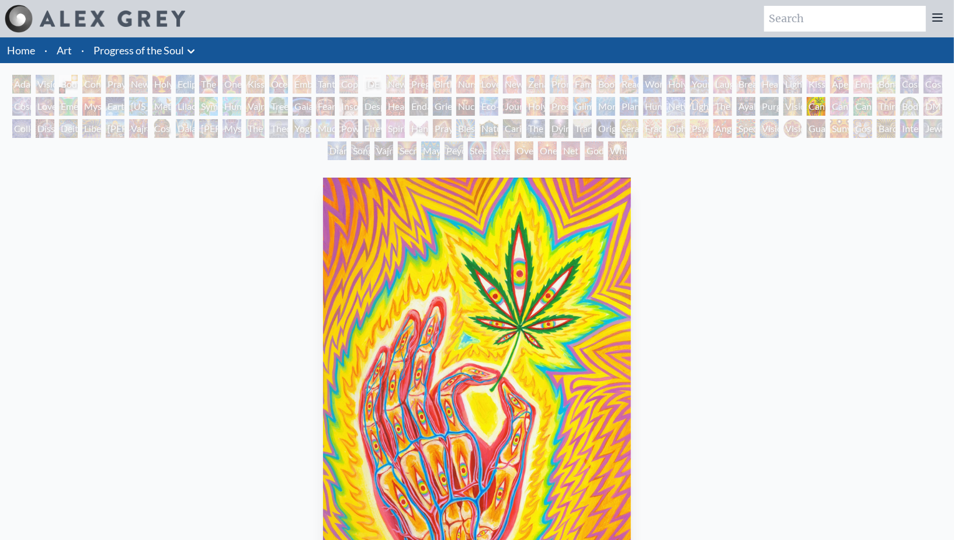
click at [769, 106] on div "Purging" at bounding box center [769, 106] width 19 height 19
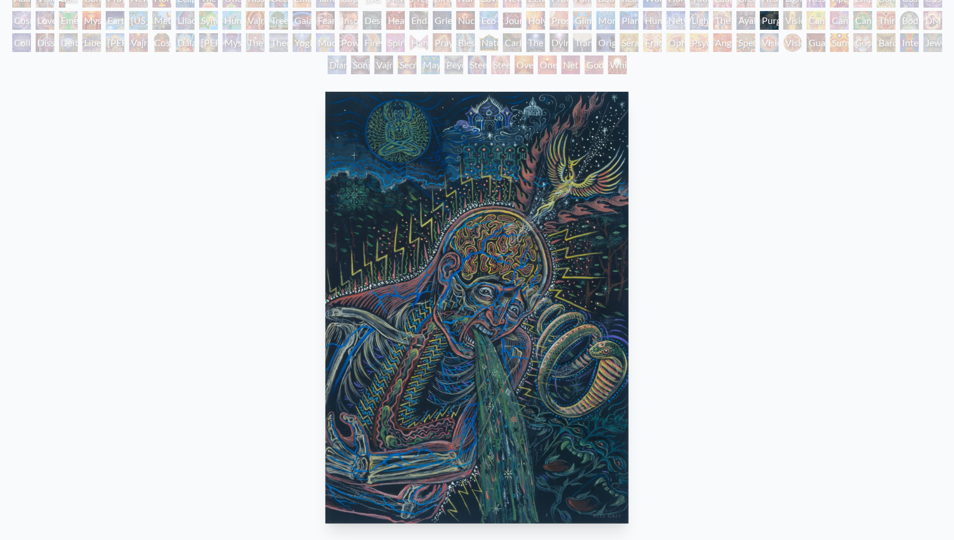
scroll to position [18, 0]
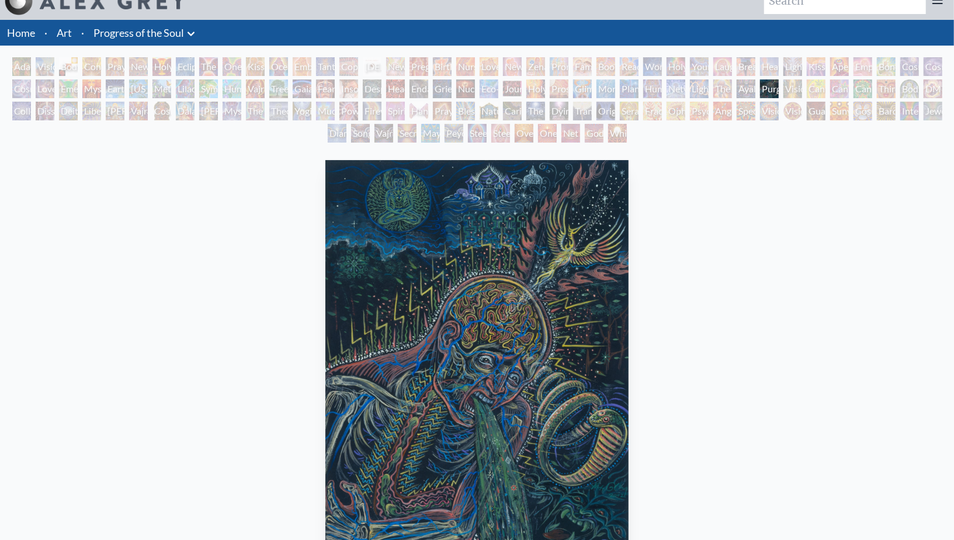
click at [858, 84] on div "Body/Mind as a Vibratory Field of Energy" at bounding box center [909, 88] width 19 height 19
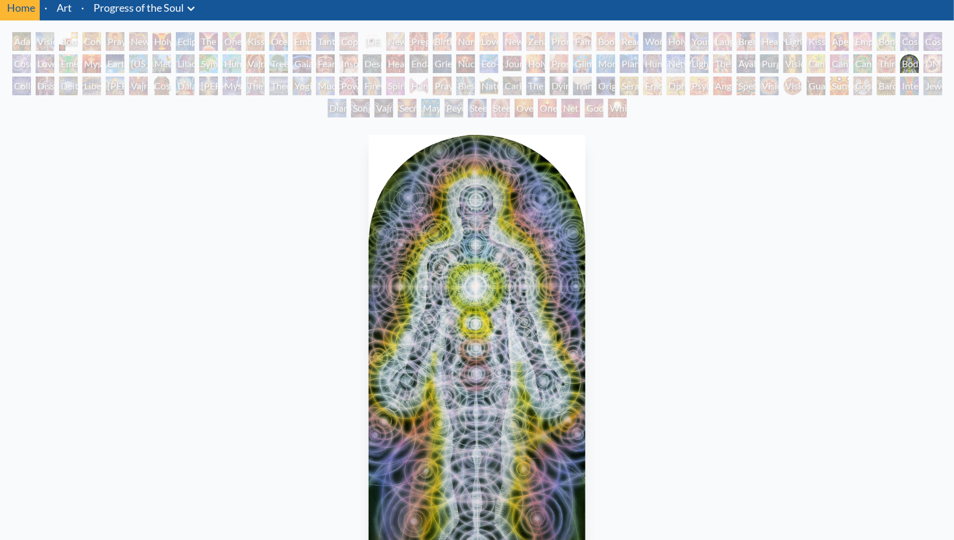
scroll to position [152, 0]
